Goal: Transaction & Acquisition: Purchase product/service

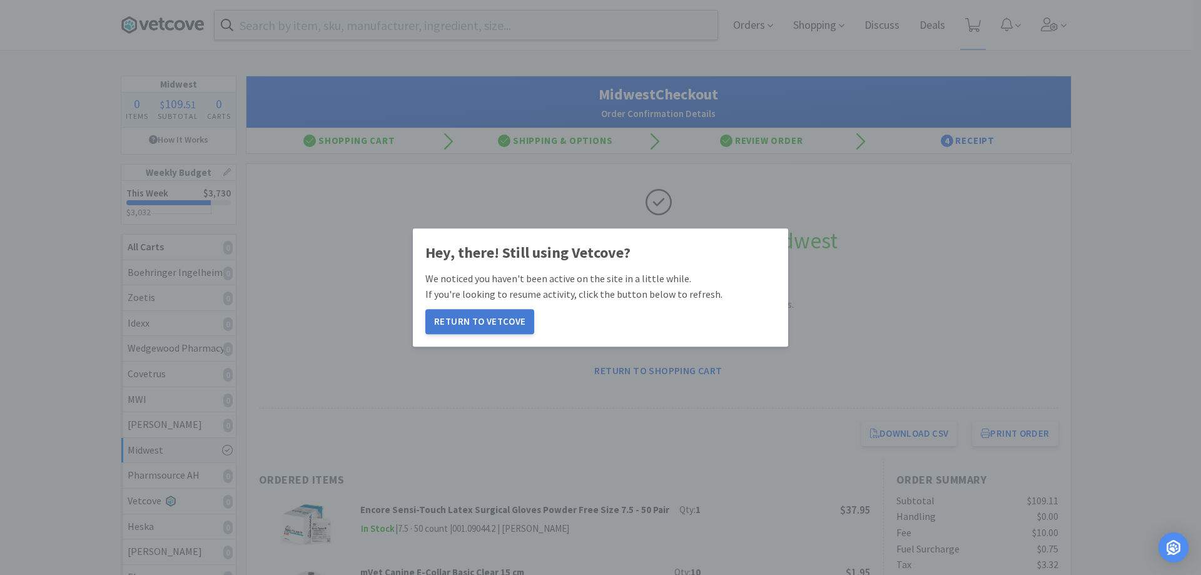
click at [513, 328] on button "Return to Vetcove" at bounding box center [480, 321] width 109 height 25
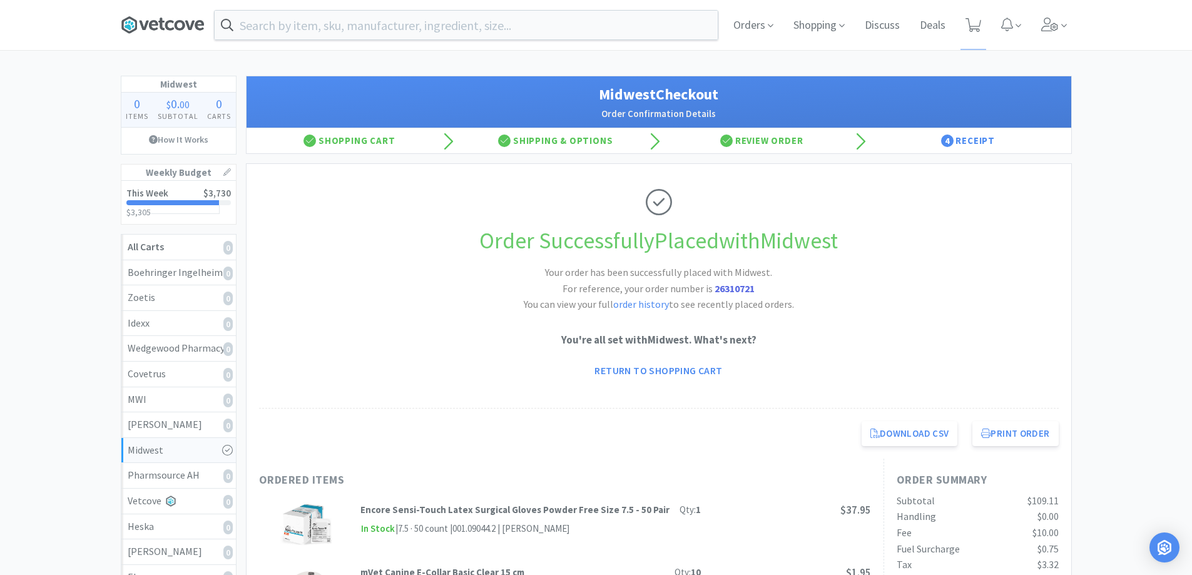
click at [177, 30] on icon at bounding box center [163, 25] width 84 height 19
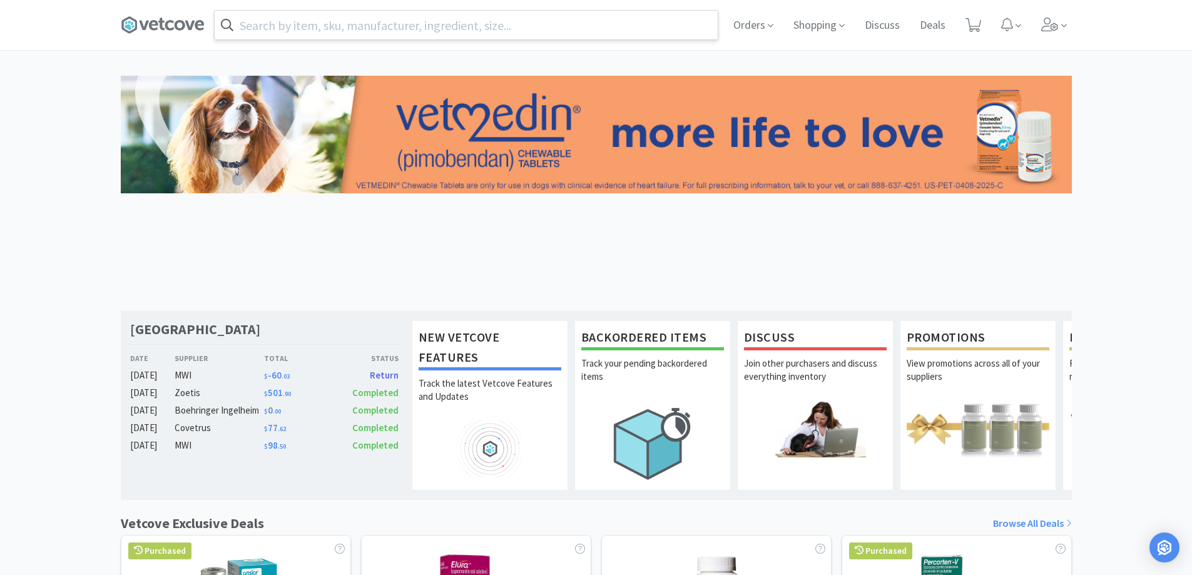
click at [308, 31] on input "text" at bounding box center [466, 25] width 503 height 29
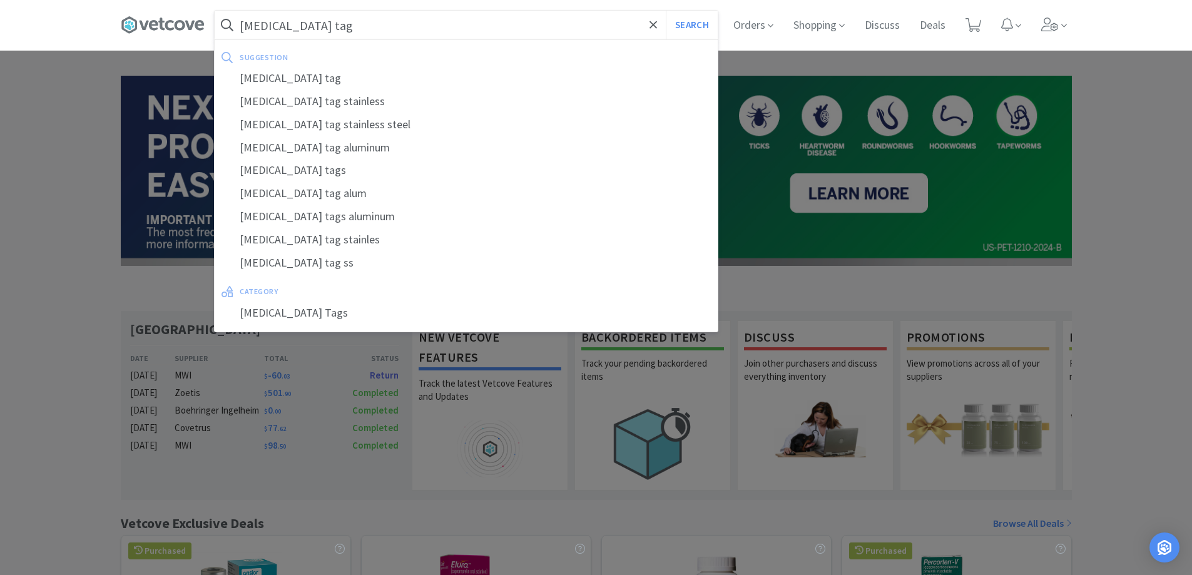
type input "[MEDICAL_DATA] tag"
click at [666, 11] on button "Search" at bounding box center [692, 25] width 52 height 29
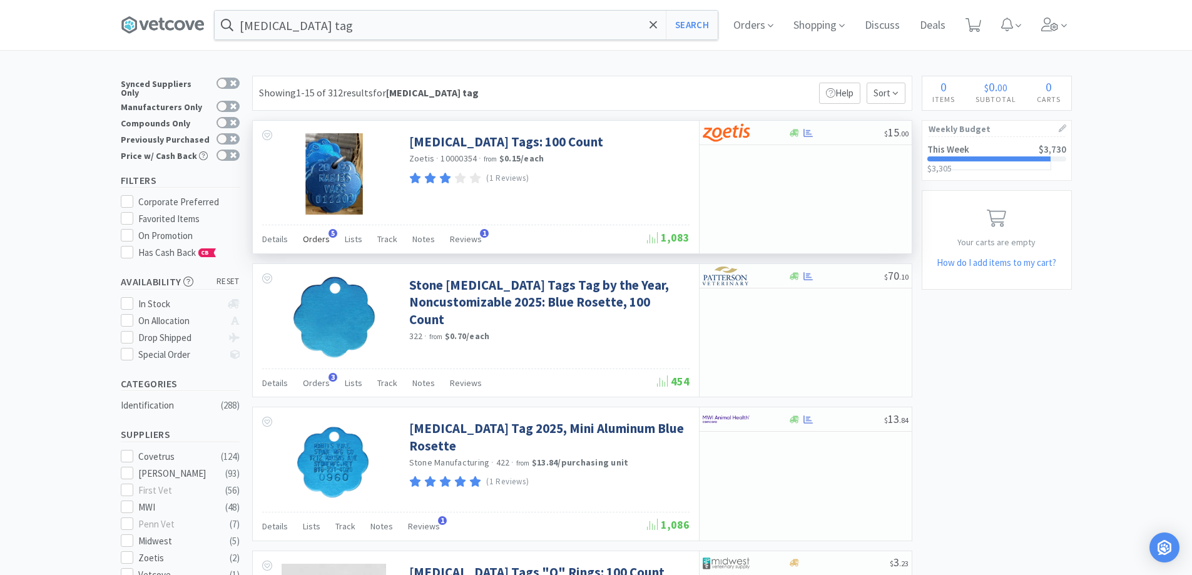
click at [319, 241] on span "Orders" at bounding box center [316, 238] width 27 height 11
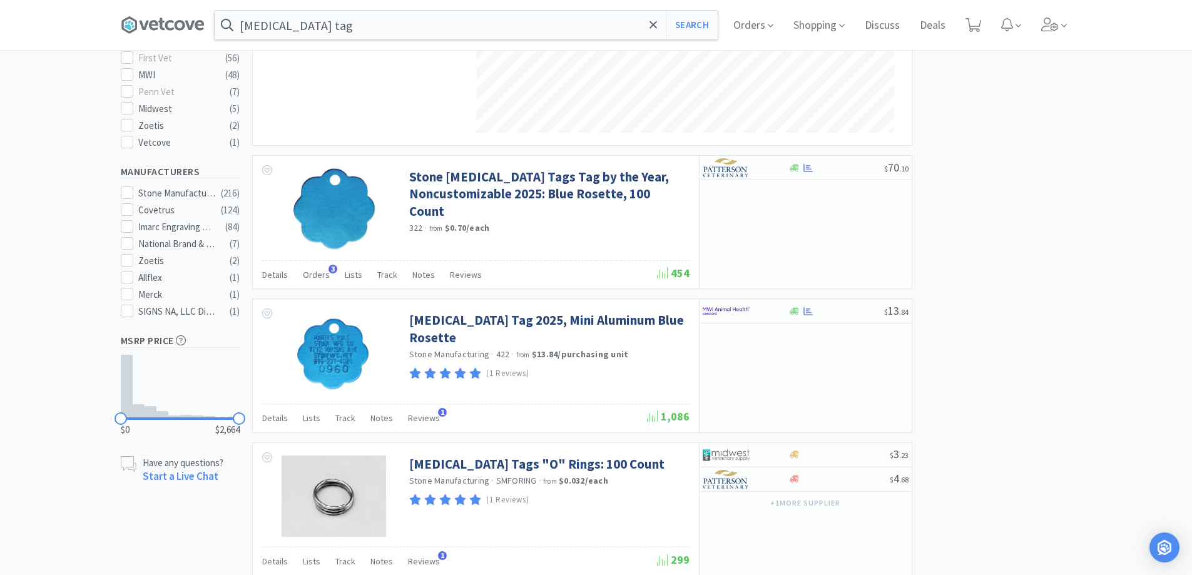
scroll to position [438, 0]
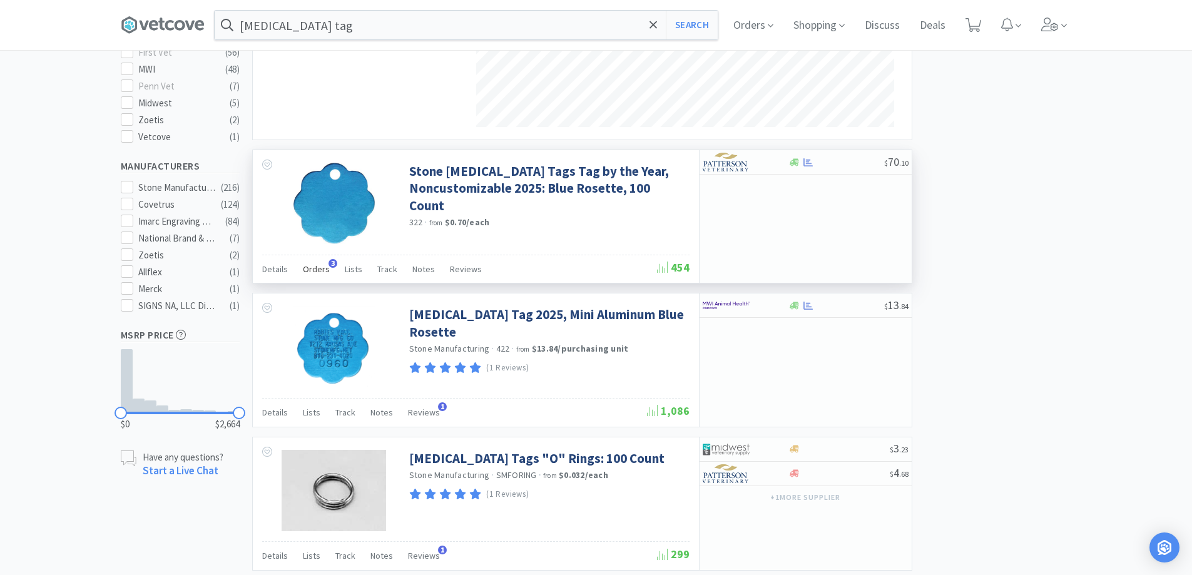
click at [318, 275] on div "Orders 3" at bounding box center [316, 271] width 27 height 24
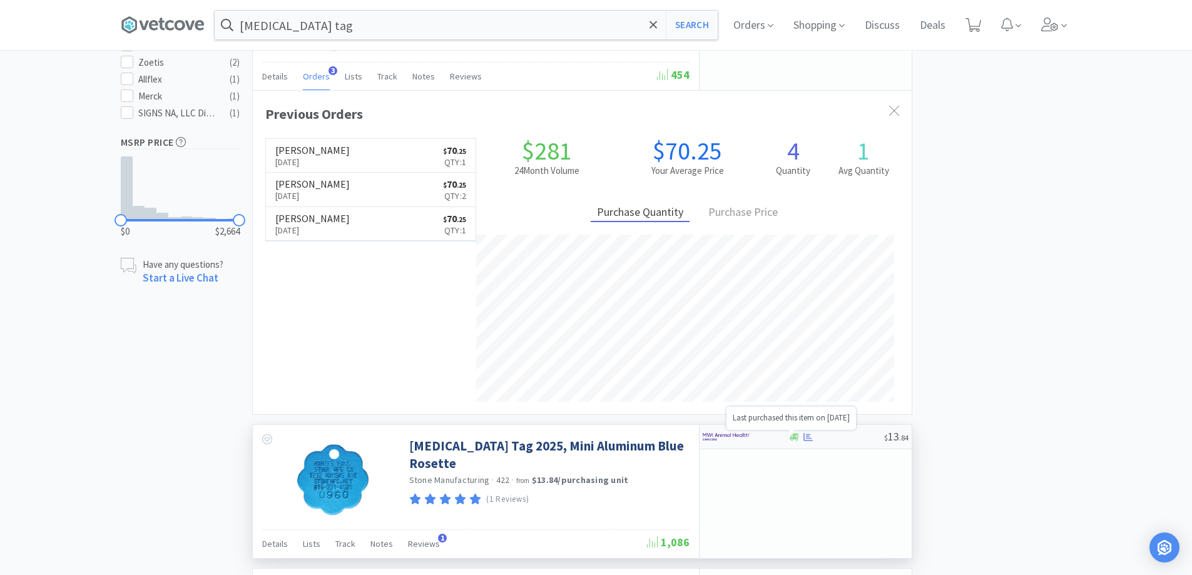
scroll to position [626, 0]
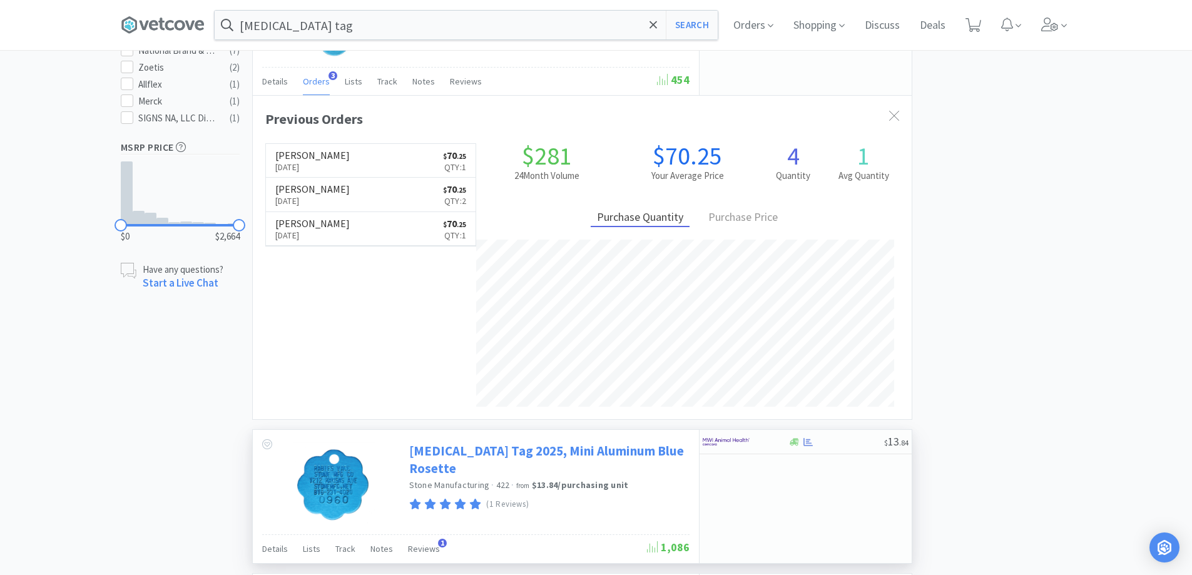
click at [569, 456] on link "[MEDICAL_DATA] Tag 2025, Mini Aluminum Blue Rosette" at bounding box center [547, 459] width 277 height 34
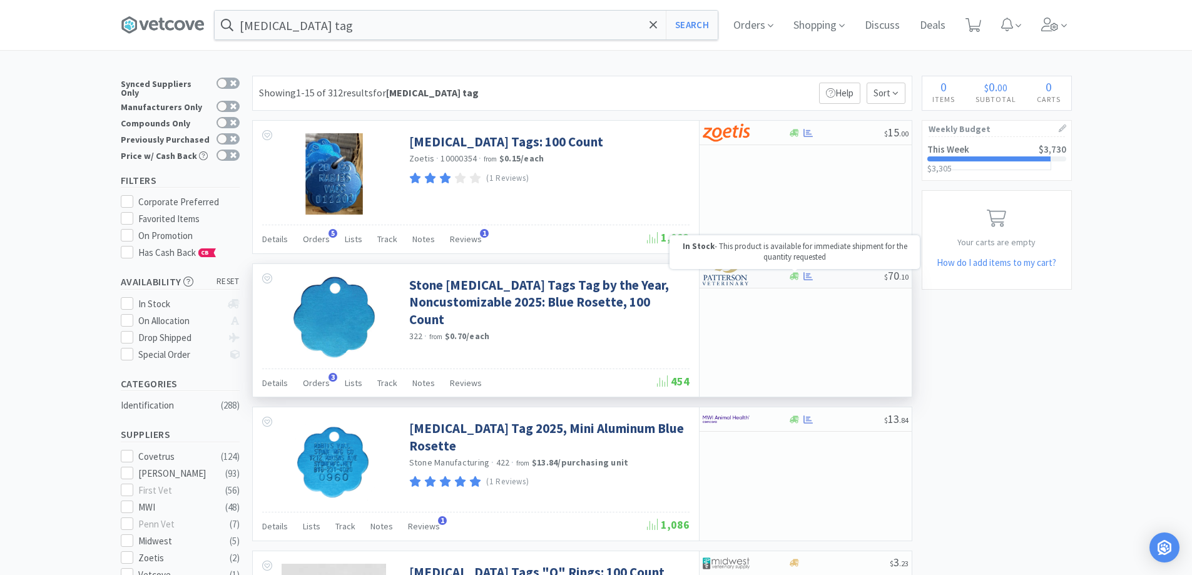
click at [796, 280] on icon at bounding box center [794, 276] width 9 height 9
select select "1"
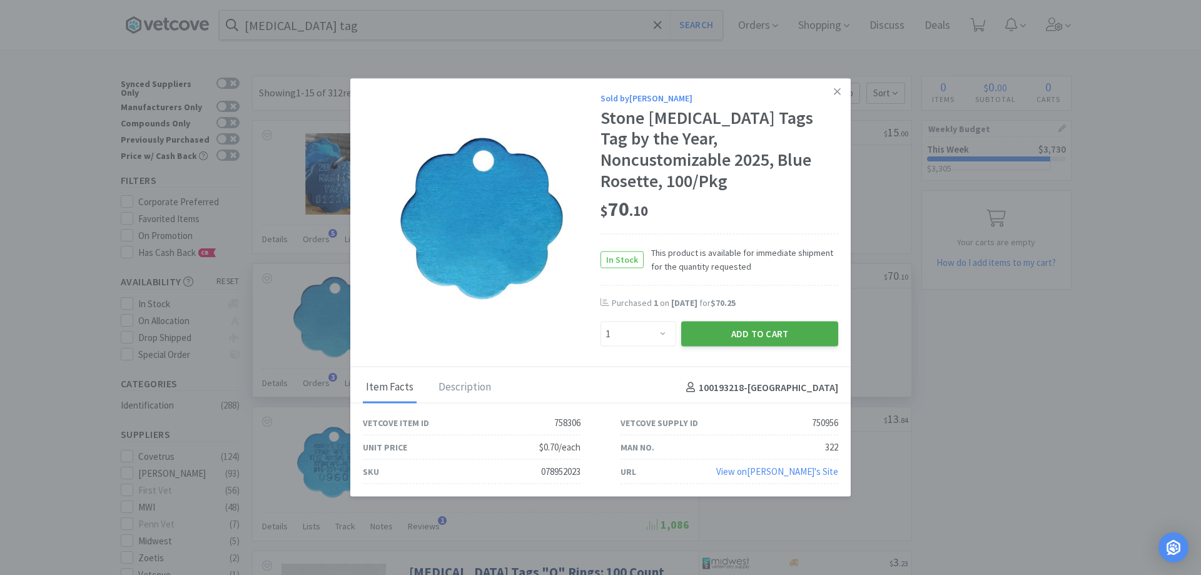
click at [700, 326] on button "Add to Cart" at bounding box center [759, 334] width 157 height 25
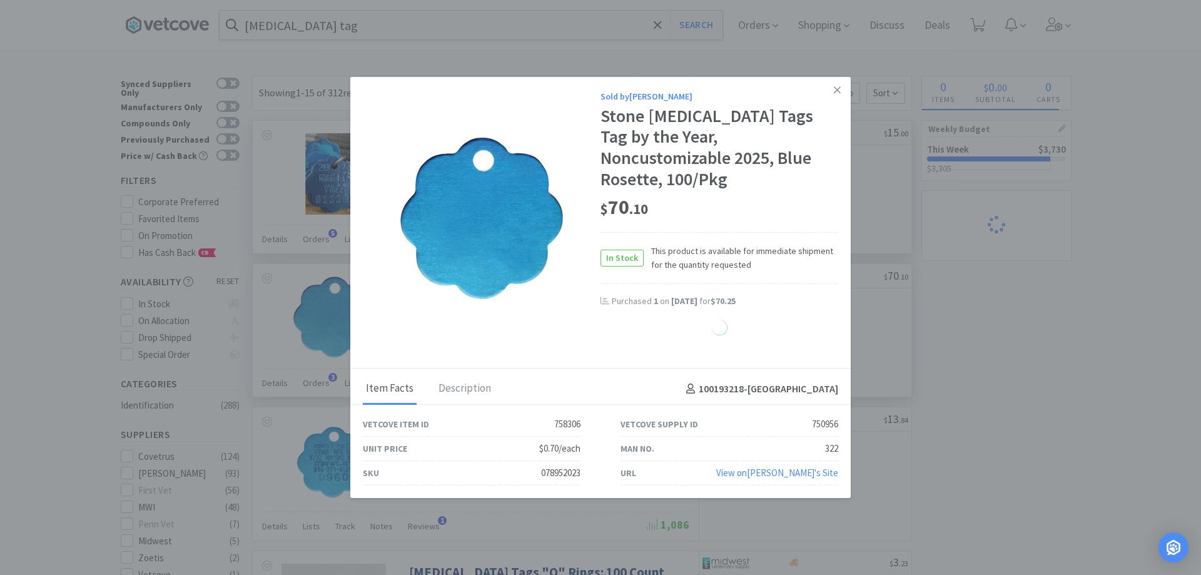
select select "1"
